Goal: Task Accomplishment & Management: Manage account settings

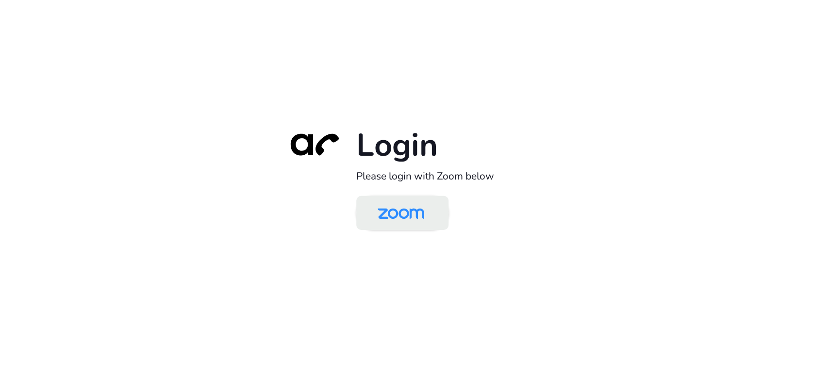
click at [409, 222] on img at bounding box center [400, 214] width 67 height 32
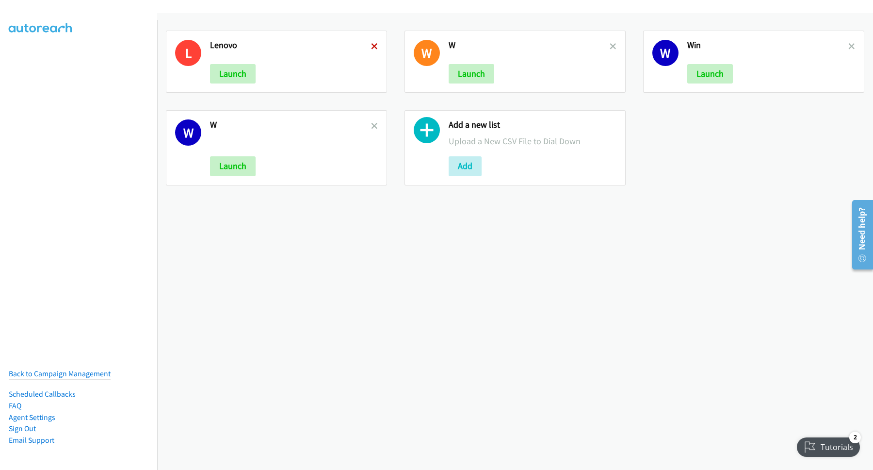
click at [374, 46] on icon at bounding box center [374, 47] width 7 height 7
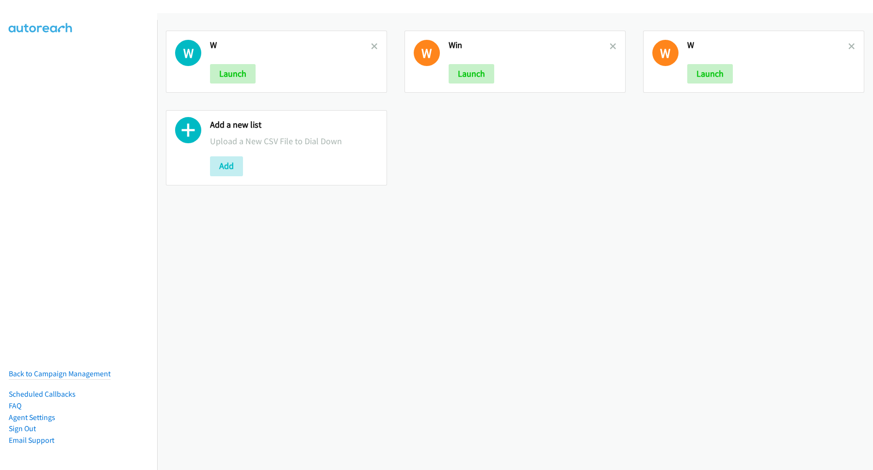
click at [374, 46] on icon at bounding box center [374, 47] width 7 height 7
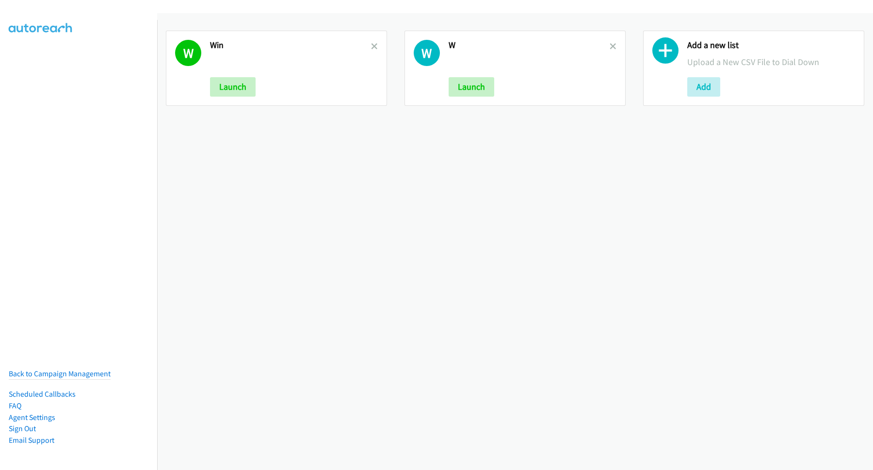
click at [374, 46] on icon at bounding box center [374, 47] width 7 height 7
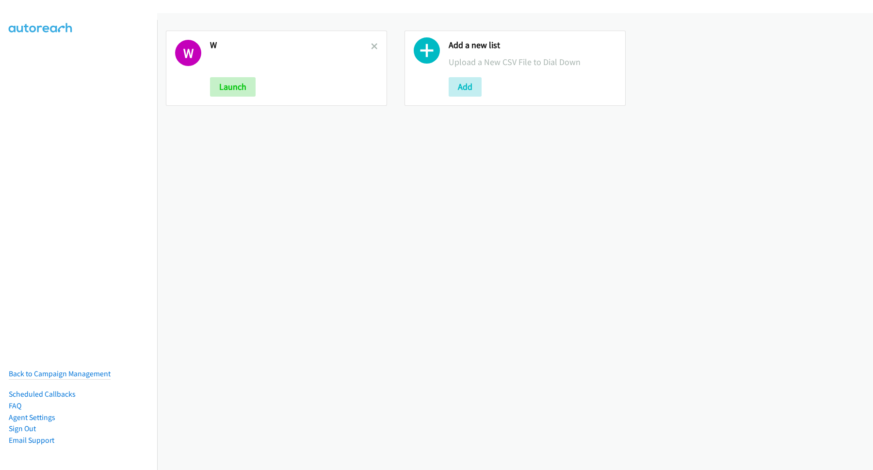
click at [374, 46] on icon at bounding box center [374, 47] width 7 height 7
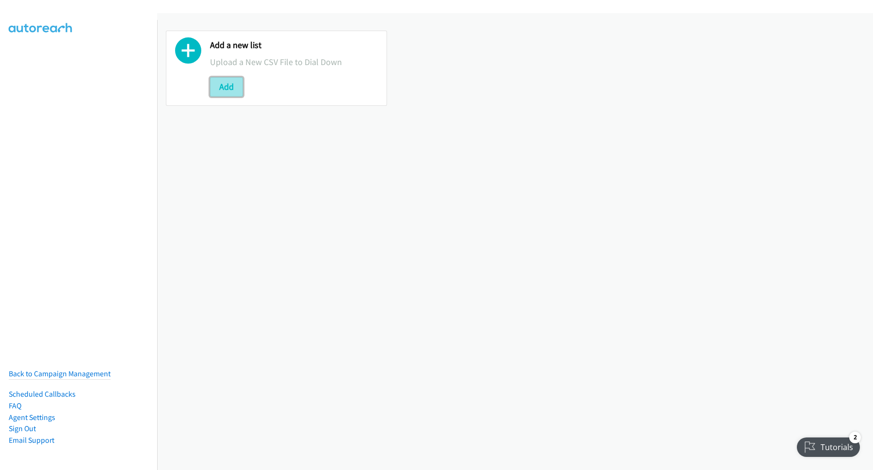
click at [225, 85] on button "Add" at bounding box center [226, 86] width 33 height 19
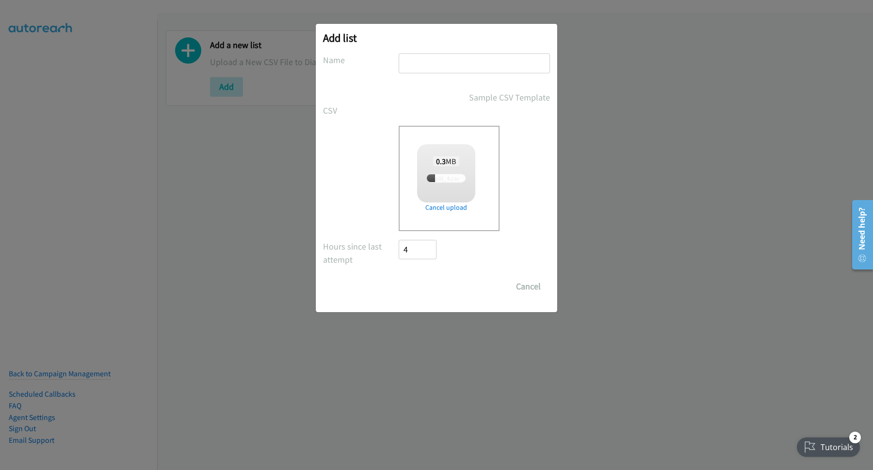
click at [427, 64] on input "text" at bounding box center [474, 63] width 151 height 20
type input "L"
checkbox input "true"
type input "L"
click at [429, 288] on input "Save List" at bounding box center [424, 286] width 51 height 19
